Goal: Information Seeking & Learning: Learn about a topic

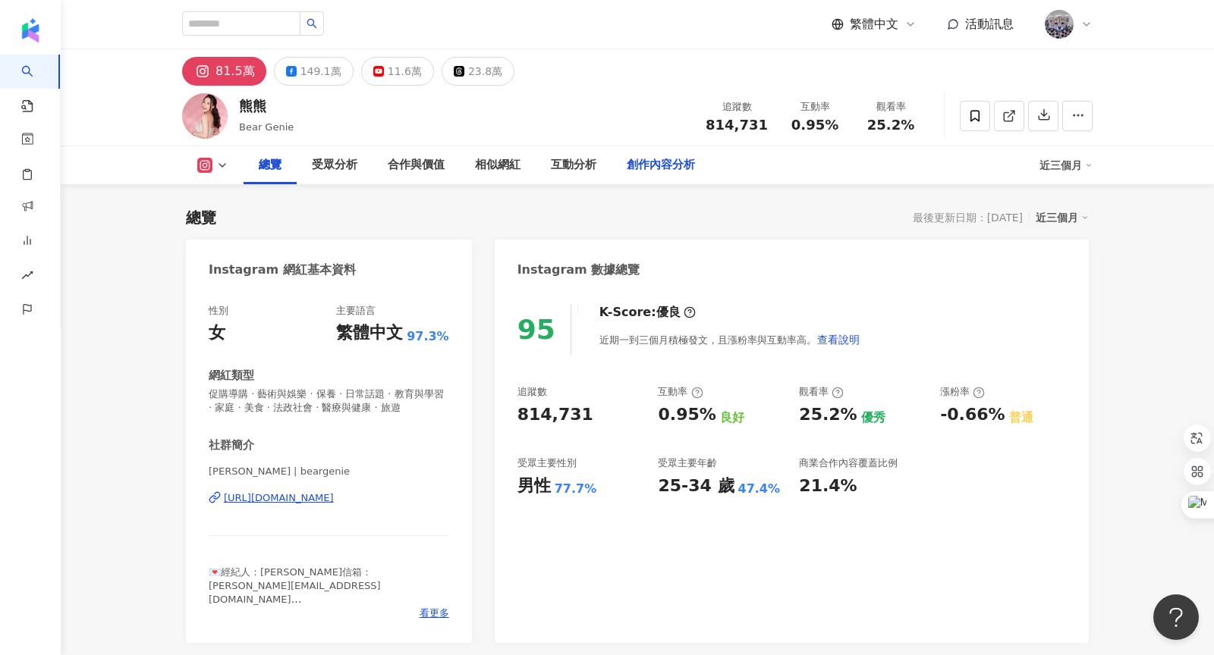
click at [654, 159] on div "創作內容分析" at bounding box center [660, 165] width 68 height 18
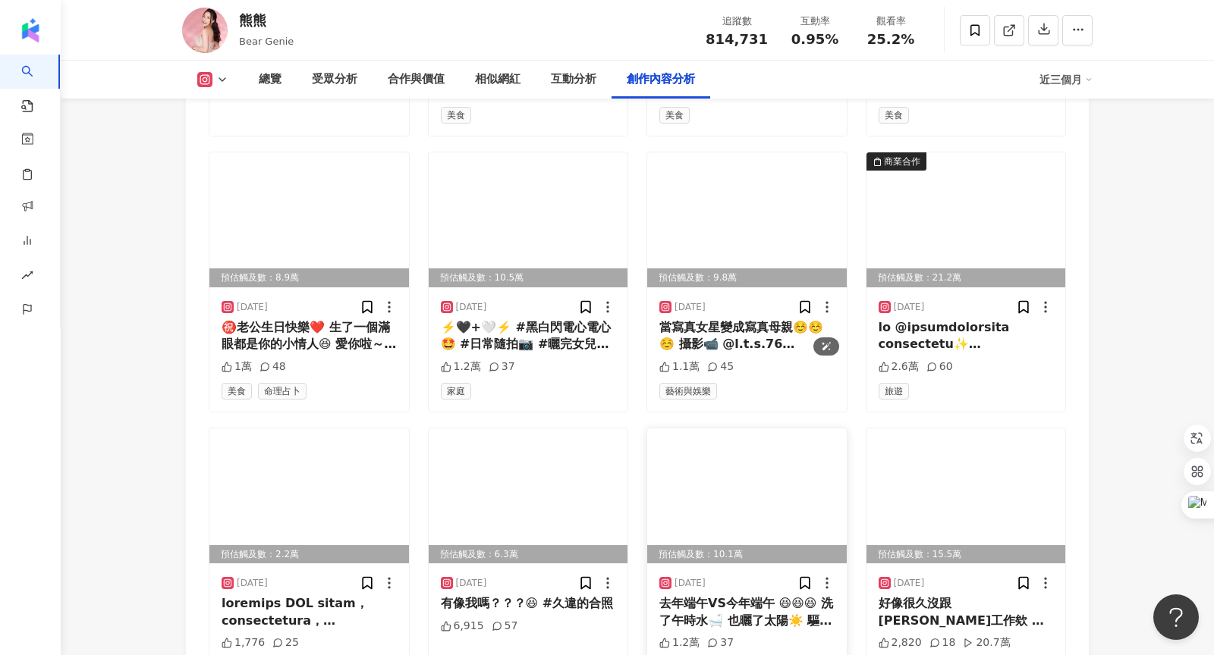
scroll to position [5417, 0]
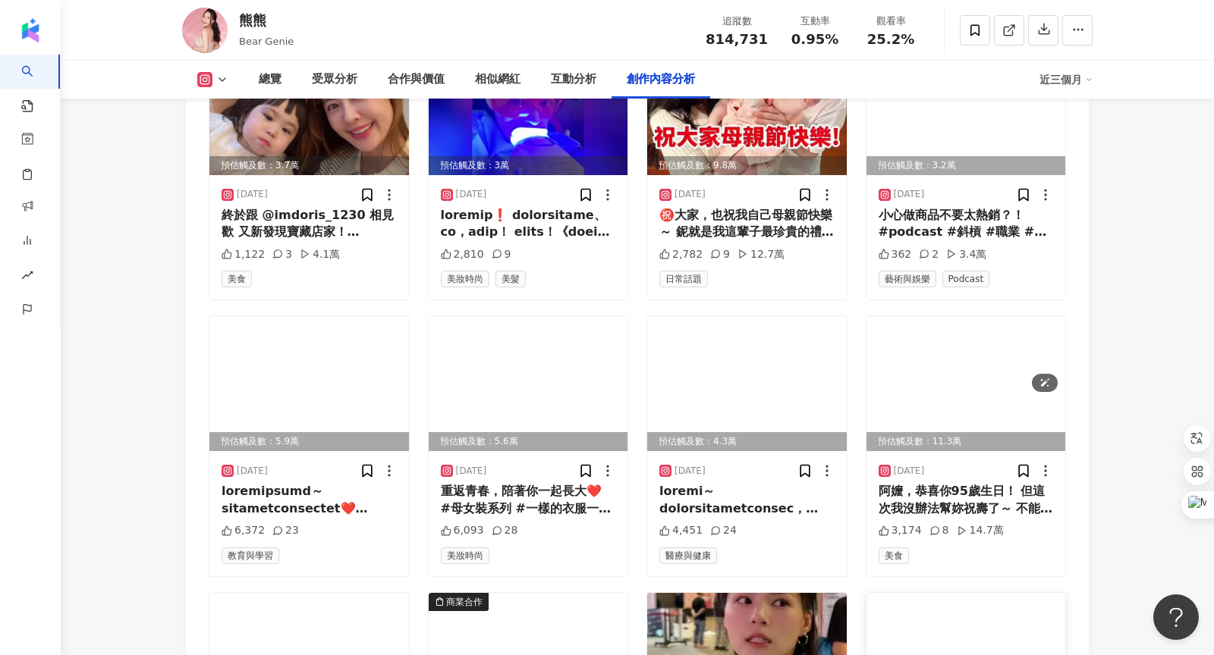
scroll to position [6301, 0]
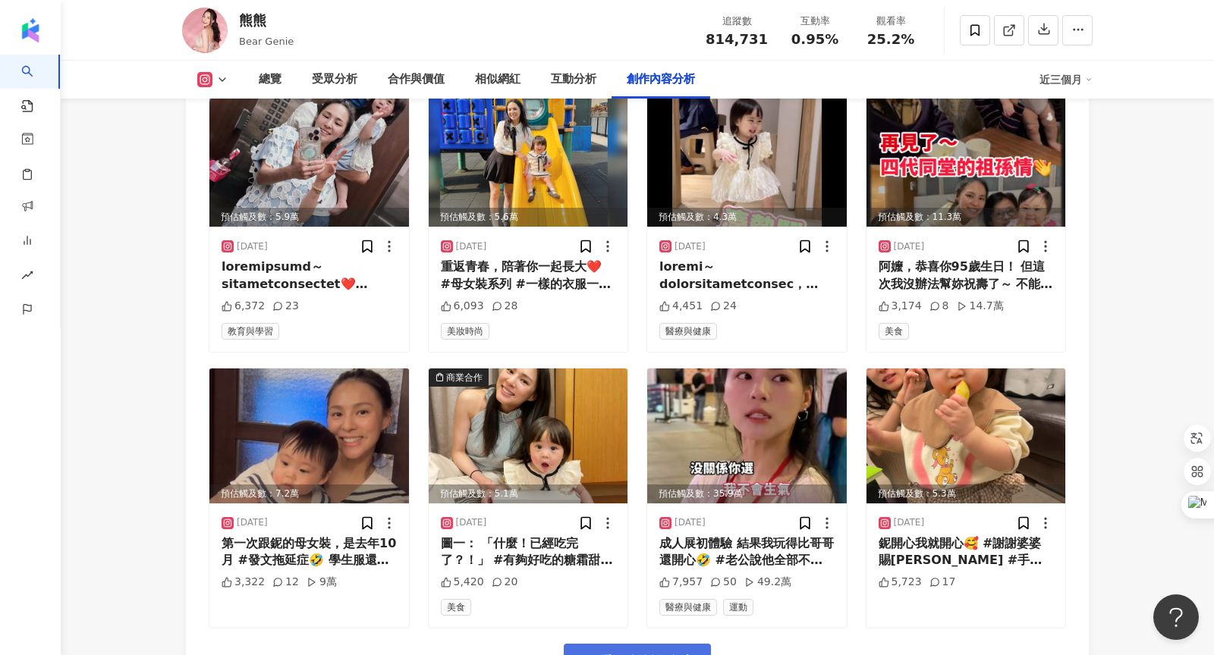
click at [651, 644] on button "看更多創作內容" at bounding box center [637, 661] width 147 height 34
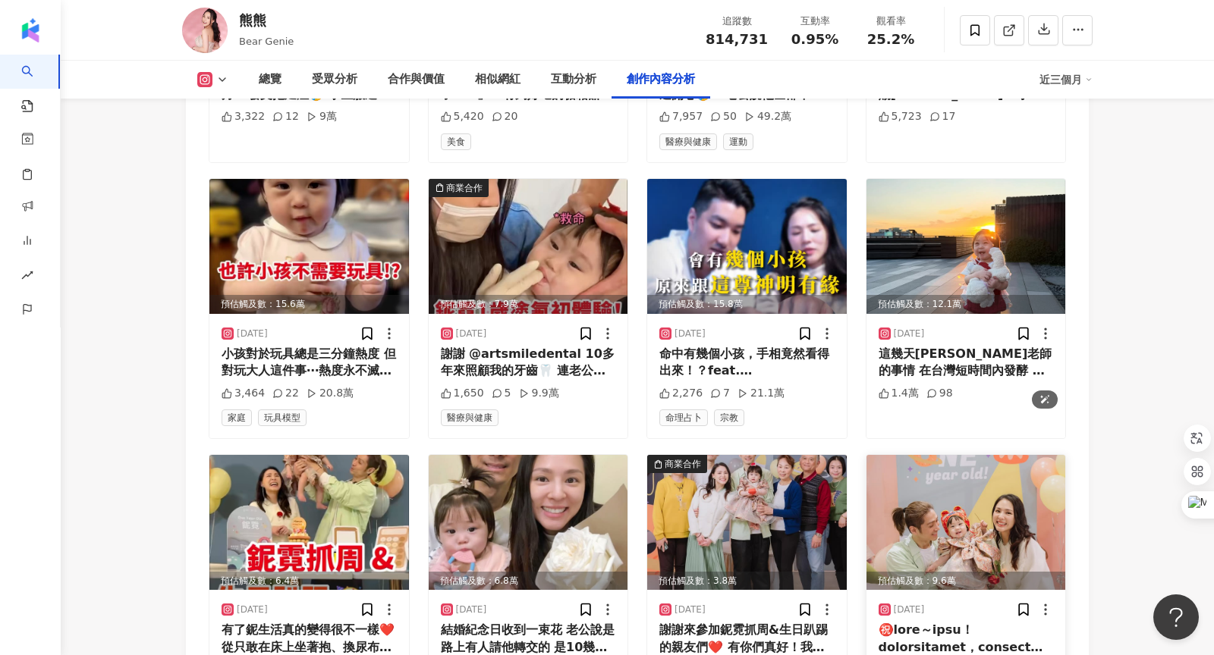
scroll to position [6998, 0]
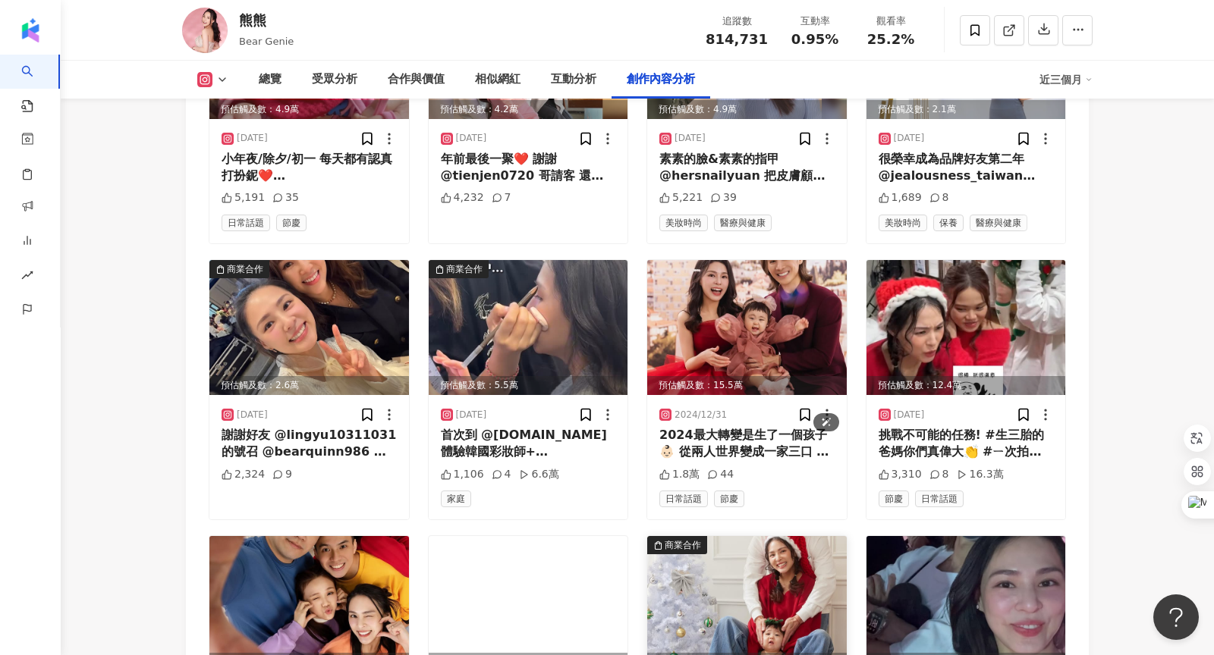
scroll to position [7870, 0]
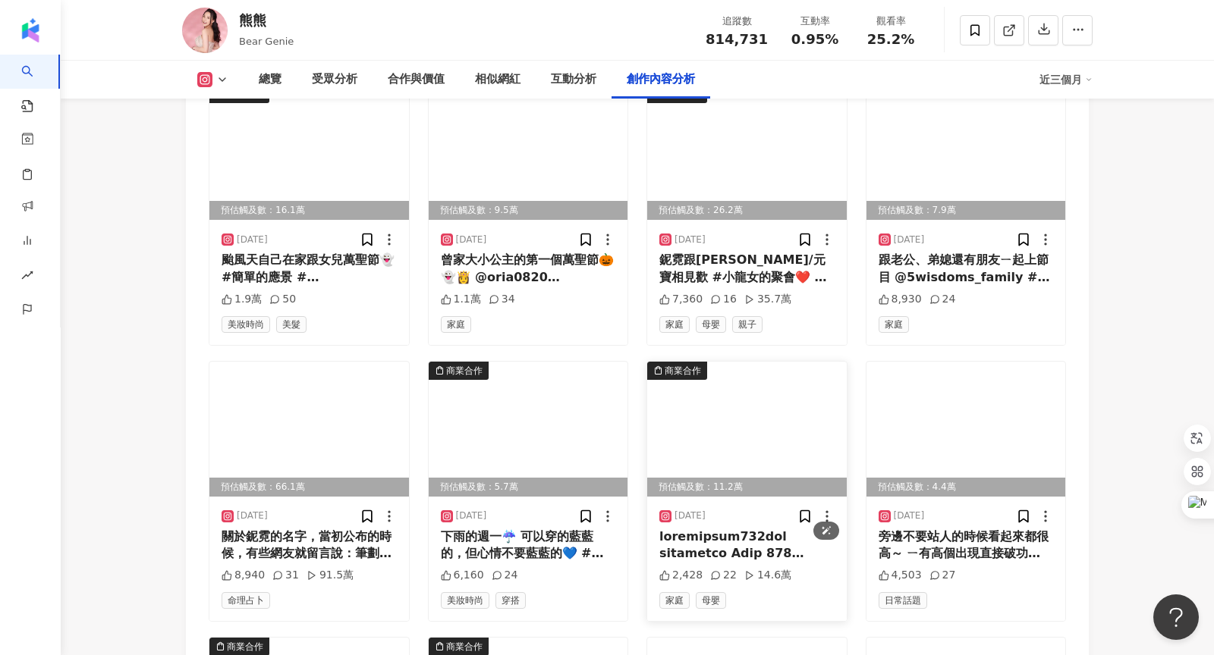
scroll to position [8607, 0]
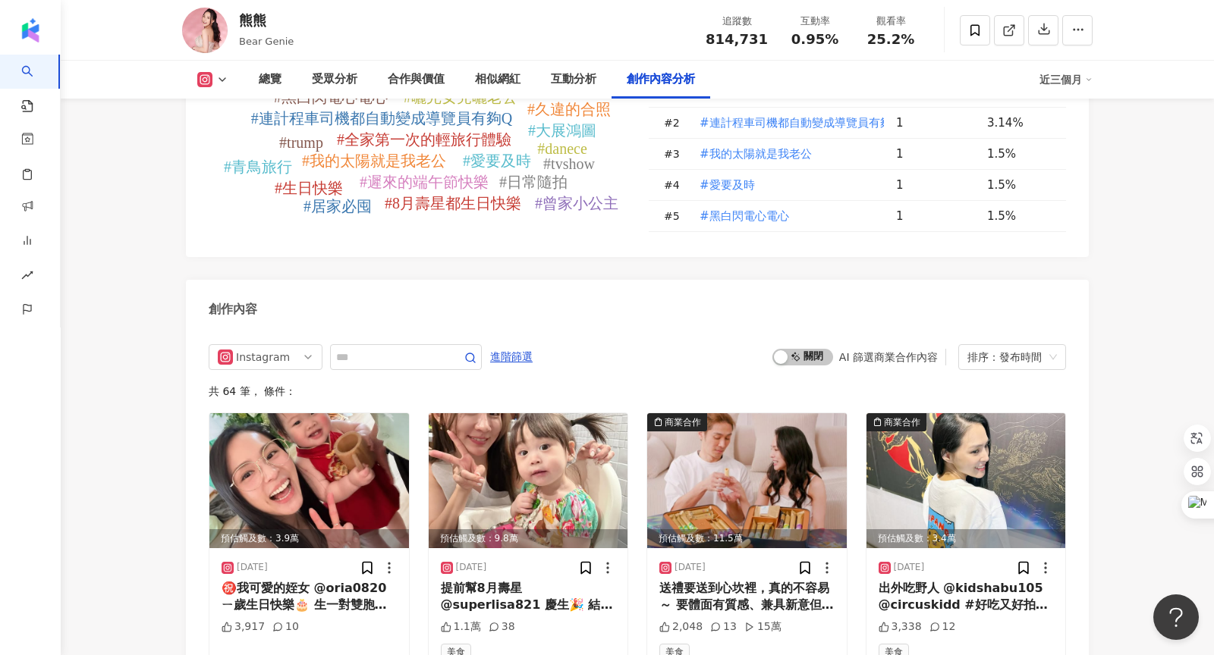
scroll to position [4968, 0]
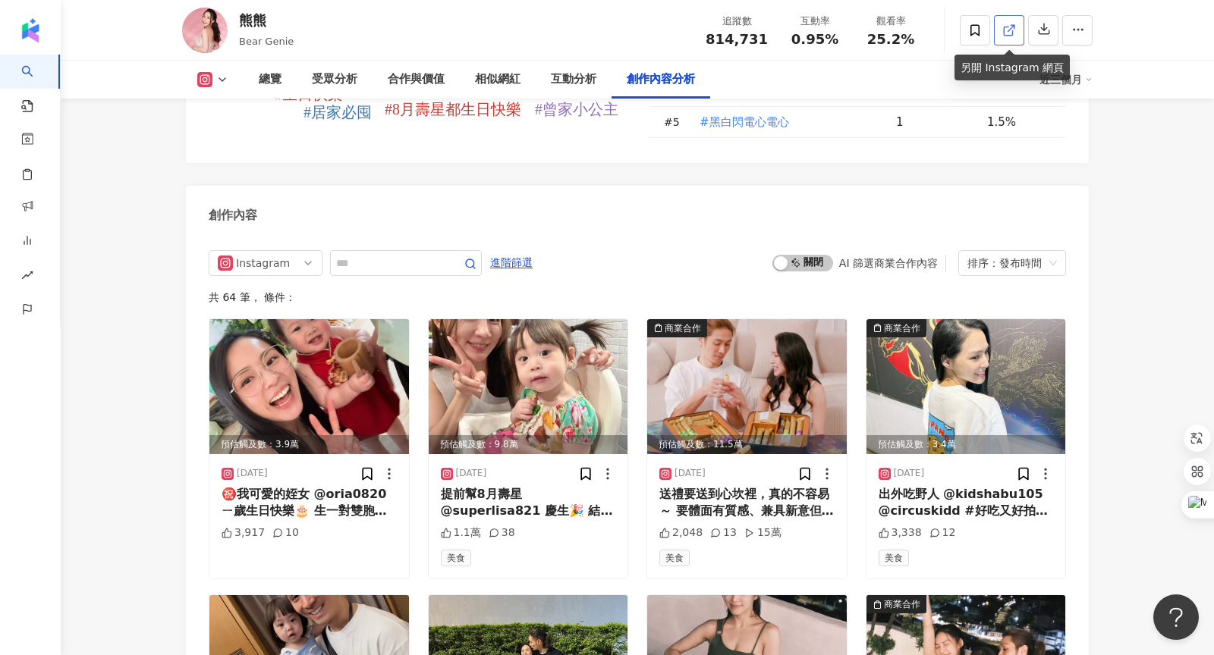
click at [1006, 33] on icon at bounding box center [1009, 31] width 14 height 14
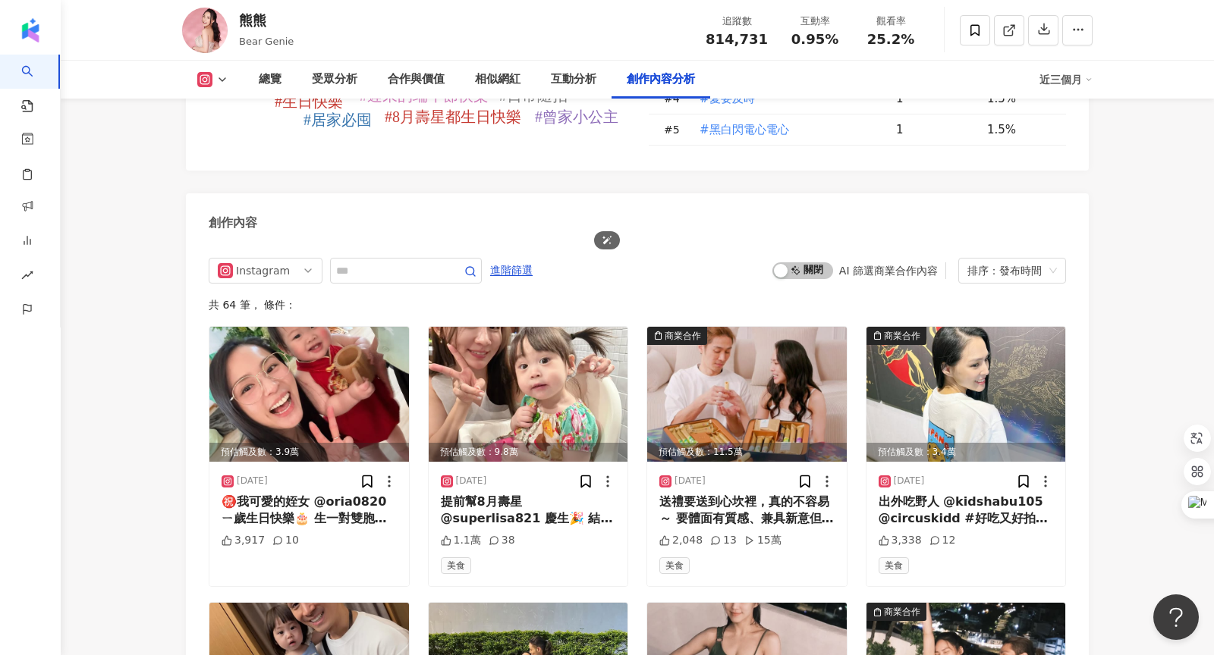
scroll to position [4958, 0]
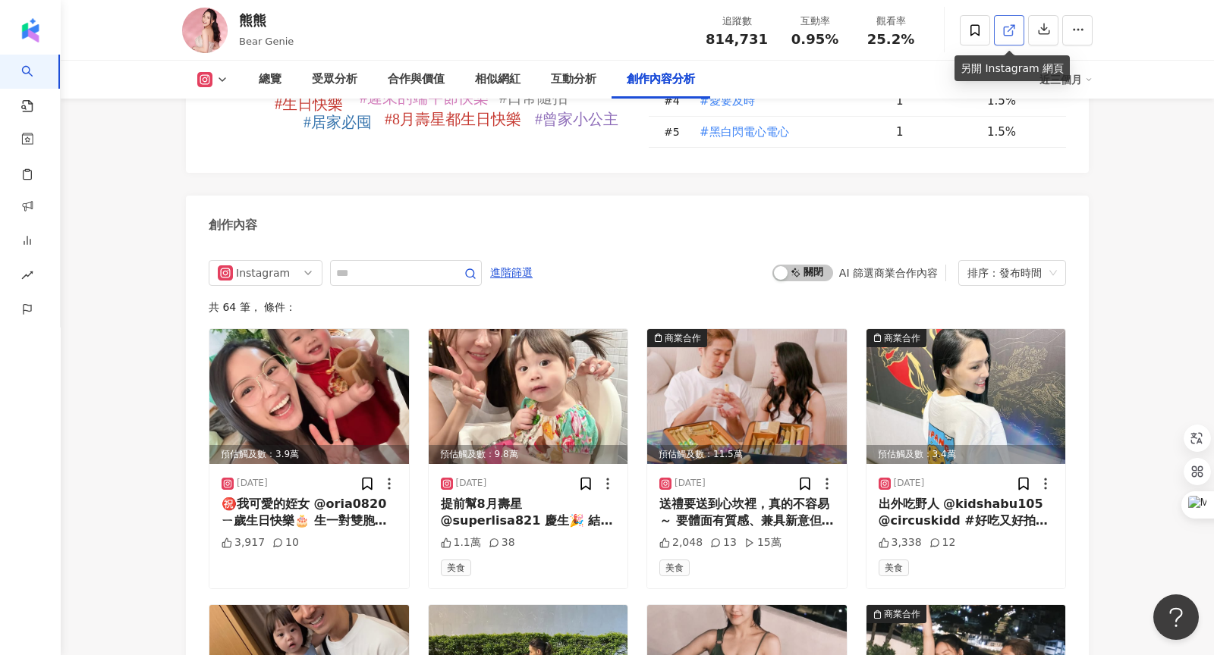
click at [1015, 27] on icon at bounding box center [1009, 31] width 14 height 14
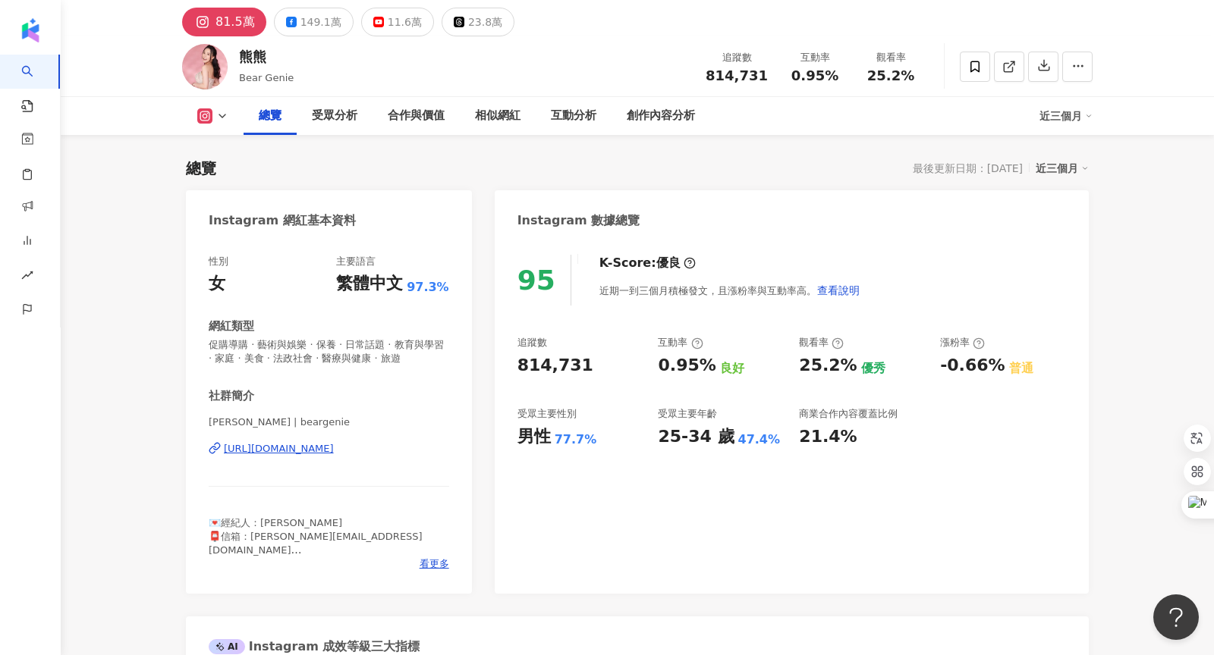
scroll to position [0, 0]
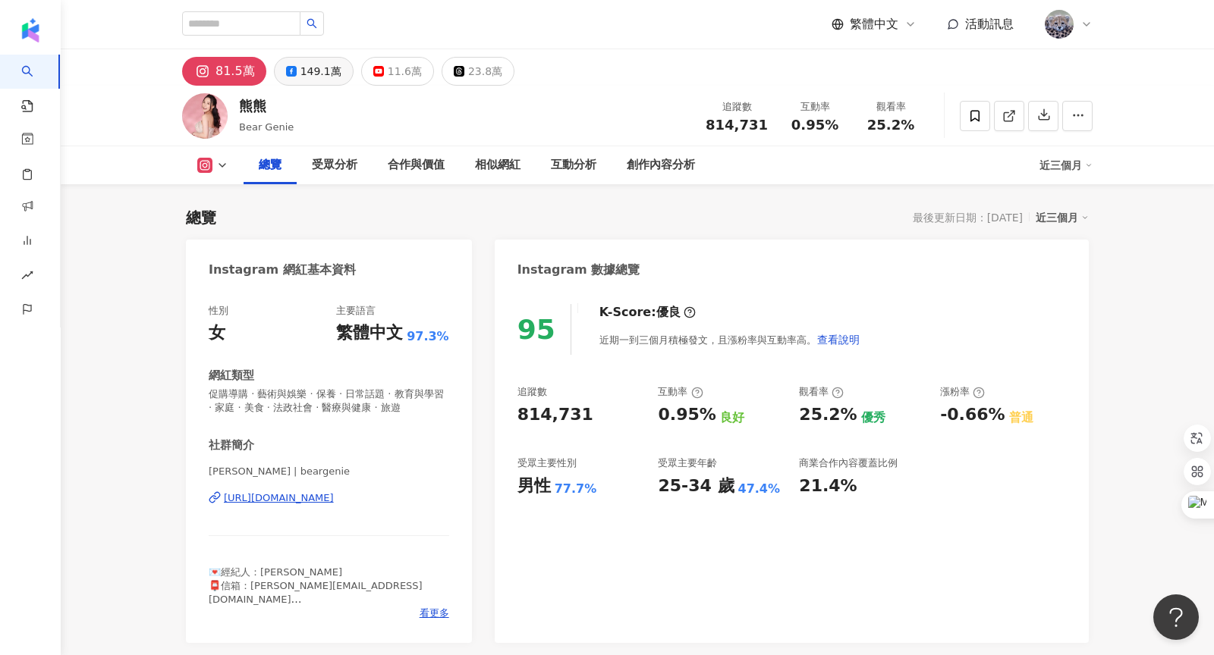
click at [308, 76] on div "149.1萬" at bounding box center [320, 71] width 41 height 21
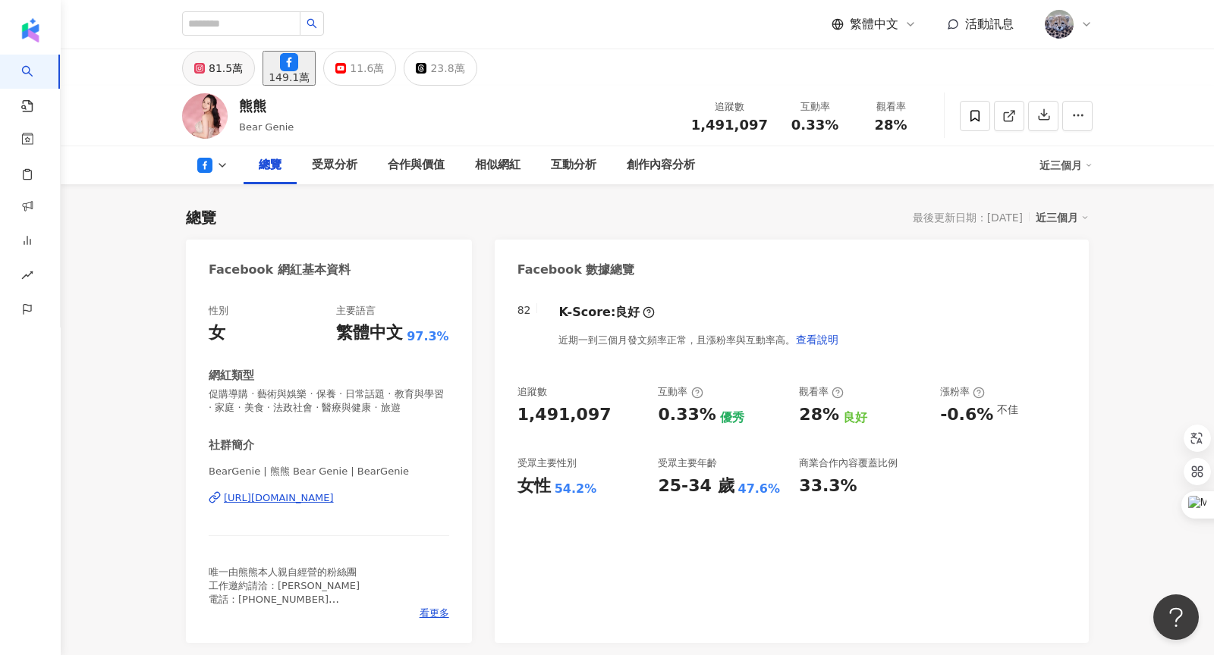
click at [225, 74] on div "81.5萬" at bounding box center [226, 68] width 34 height 21
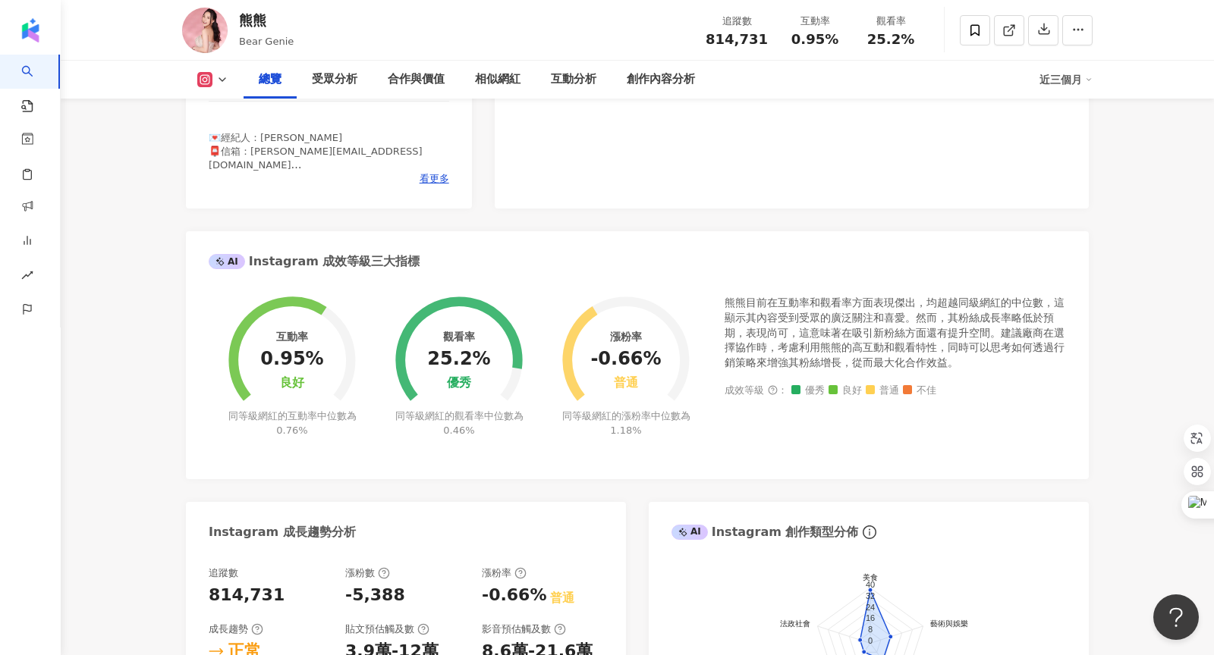
scroll to position [435, 0]
click at [228, 81] on icon at bounding box center [222, 80] width 12 height 12
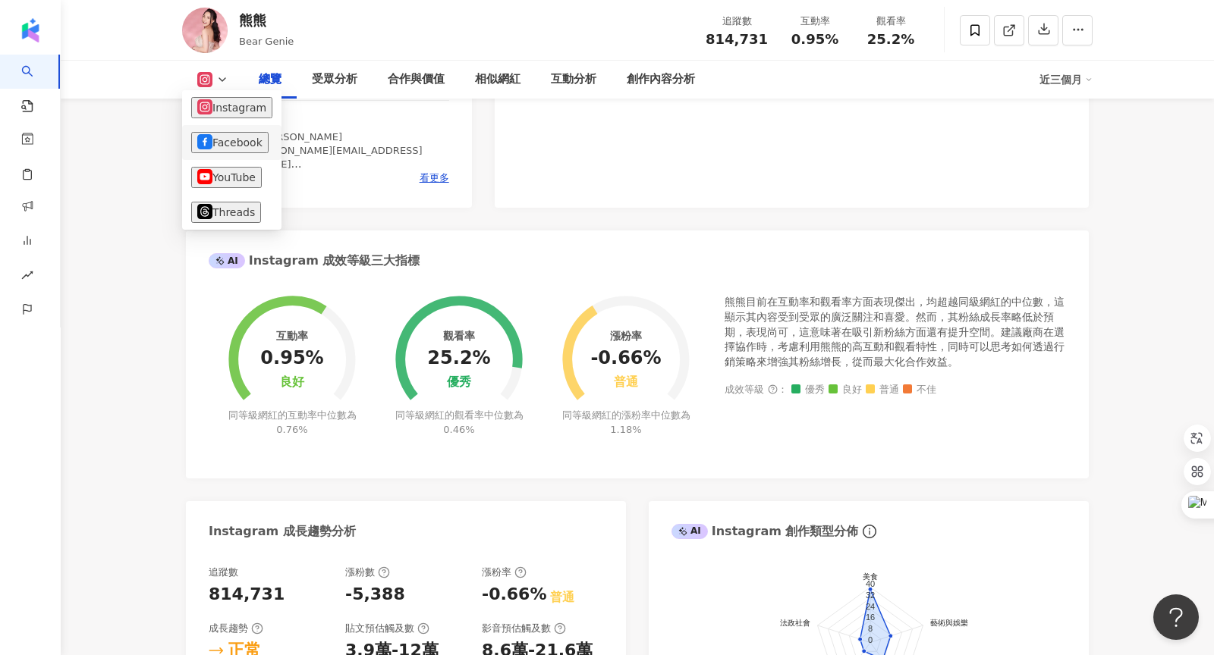
click at [225, 142] on button "Facebook" at bounding box center [229, 142] width 77 height 21
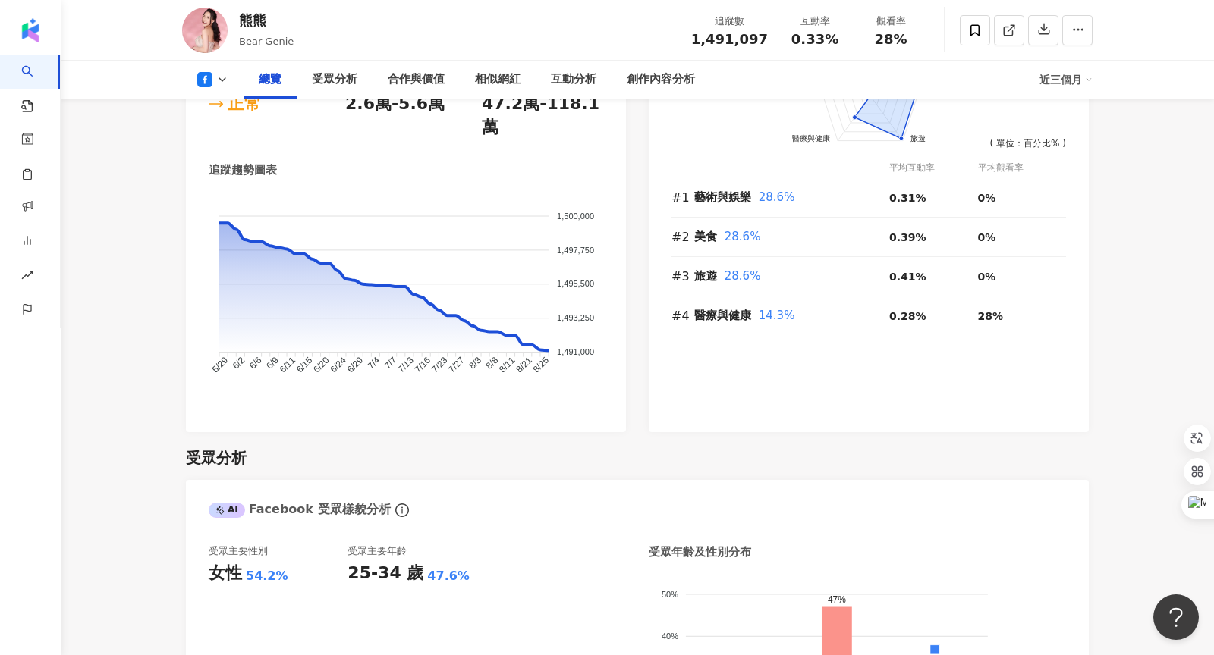
scroll to position [860, 0]
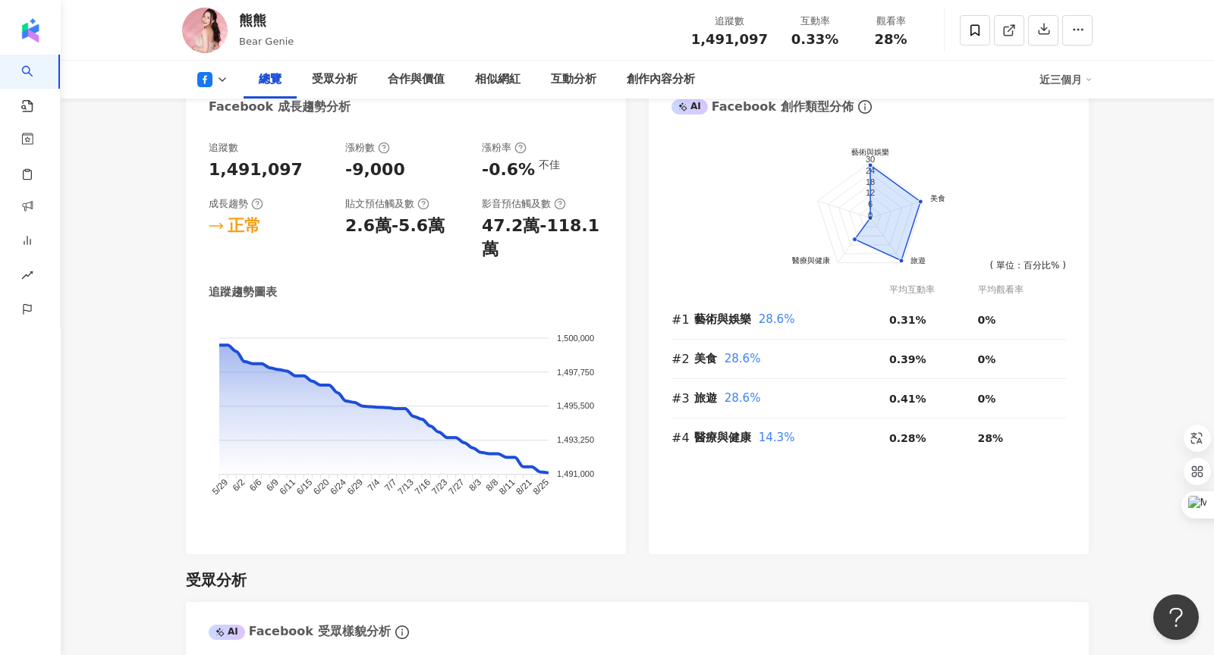
click at [228, 80] on button at bounding box center [212, 79] width 61 height 15
